Goal: Task Accomplishment & Management: Manage account settings

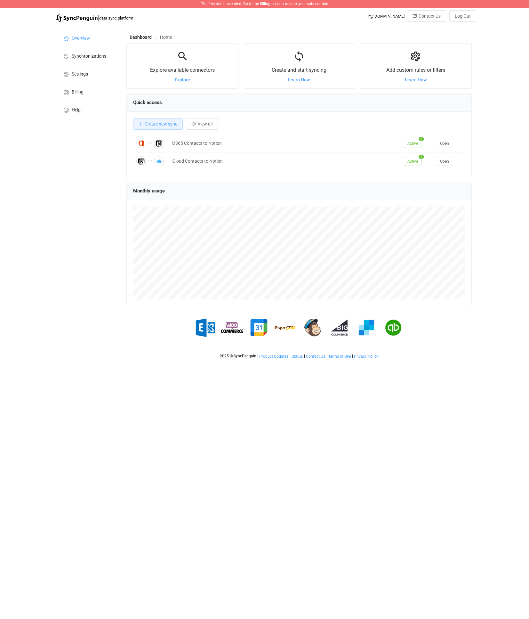
scroll to position [124, 346]
click at [289, 155] on td "iCloud Contacts to Notion" at bounding box center [284, 161] width 233 height 18
click at [206, 155] on td "iCloud Contacts to Notion" at bounding box center [284, 161] width 233 height 18
click at [201, 164] on div "iCloud Contacts to Notion" at bounding box center [284, 161] width 233 height 7
click at [443, 163] on span "Open" at bounding box center [444, 161] width 9 height 4
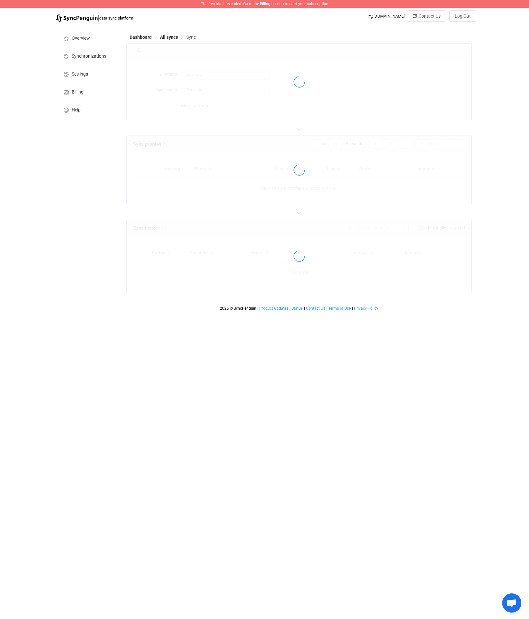
type input "10 minutes"
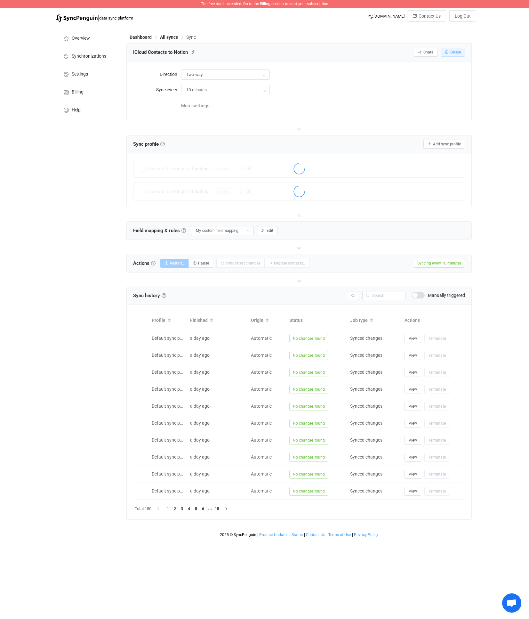
click at [462, 49] on button "Delete" at bounding box center [453, 52] width 24 height 9
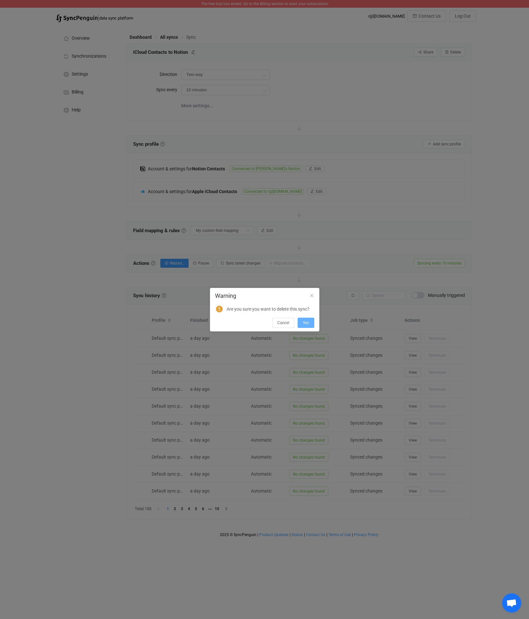
click at [306, 321] on span "Yes" at bounding box center [306, 323] width 6 height 4
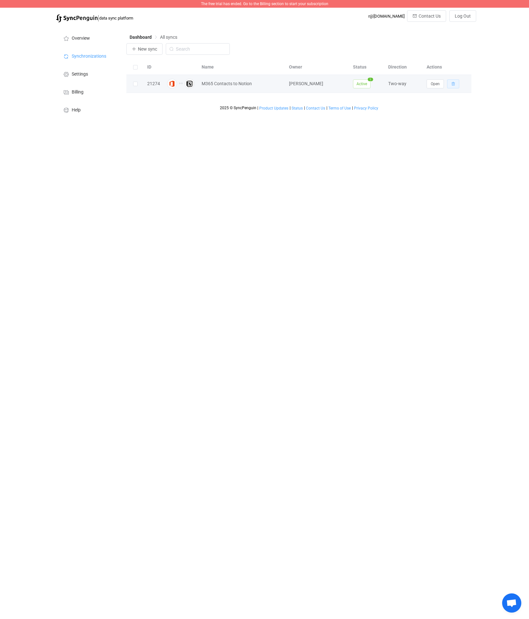
click at [456, 79] on button "button" at bounding box center [453, 83] width 12 height 9
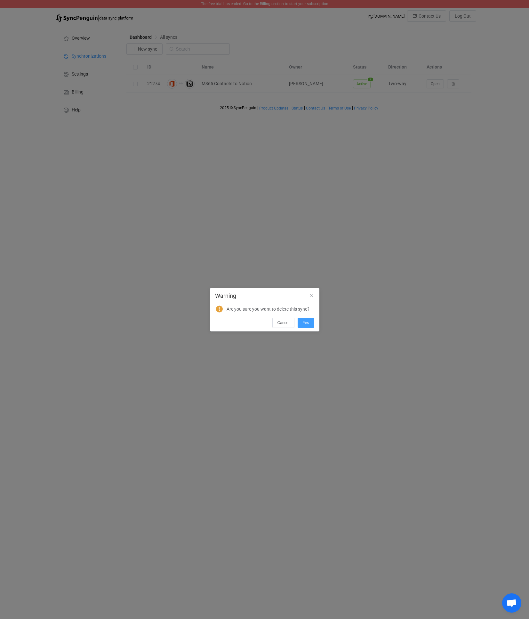
click at [305, 316] on div "Cancel Yes" at bounding box center [264, 322] width 109 height 12
click at [304, 324] on span "Yes" at bounding box center [306, 323] width 6 height 4
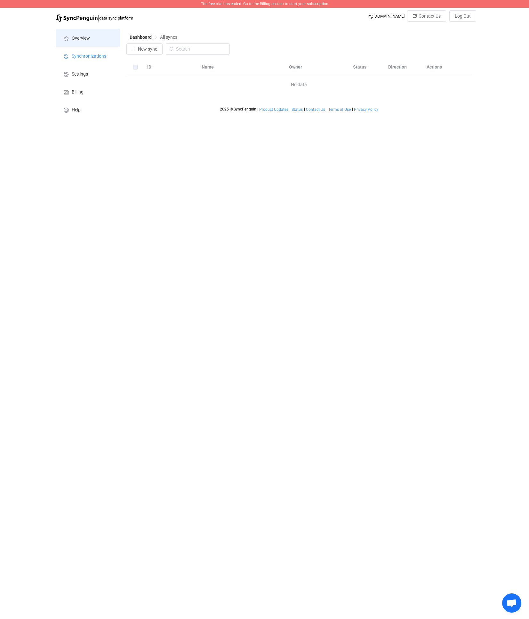
click at [77, 30] on li "Overview" at bounding box center [88, 38] width 64 height 18
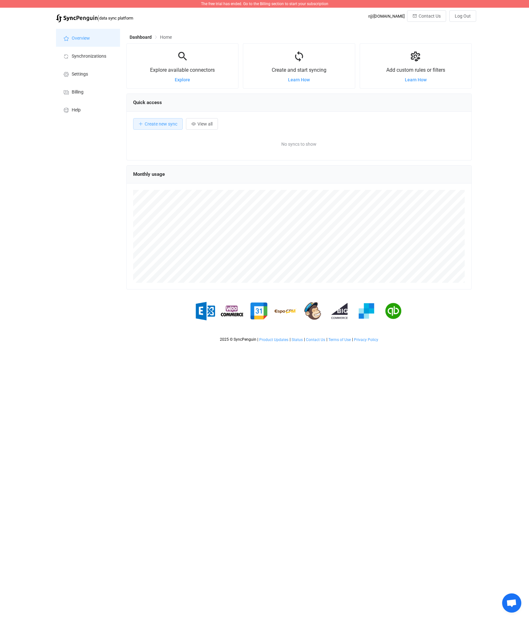
scroll to position [124, 346]
